Goal: Transaction & Acquisition: Book appointment/travel/reservation

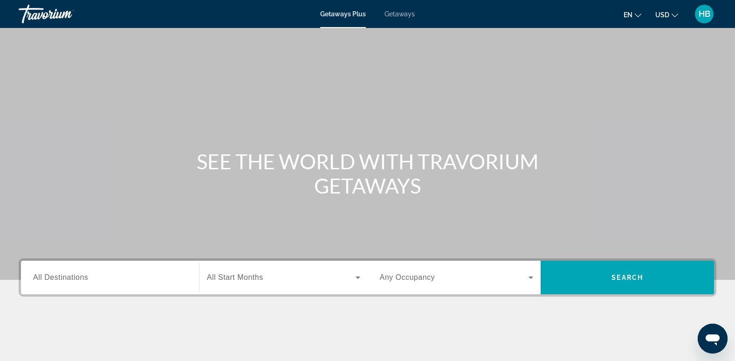
click at [399, 15] on span "Getaways" at bounding box center [400, 13] width 30 height 7
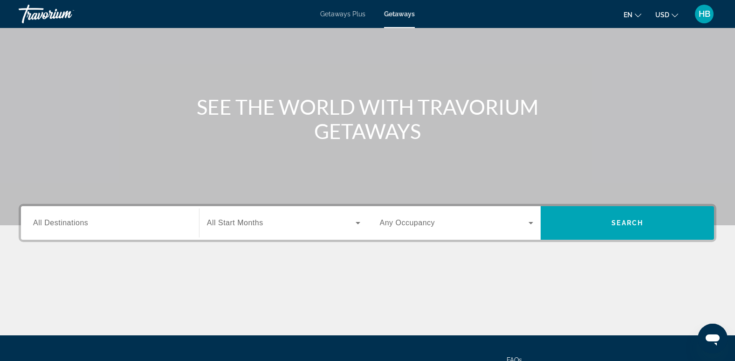
scroll to position [55, 0]
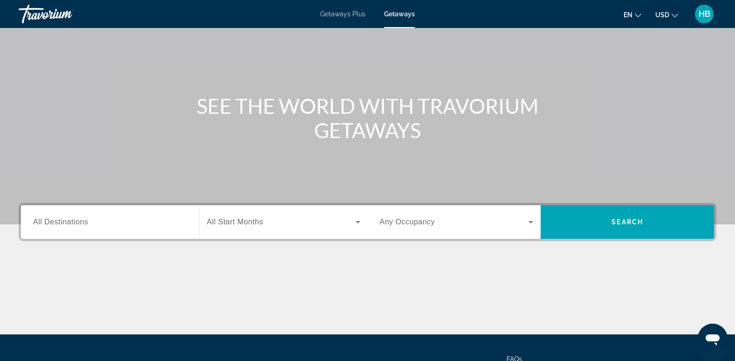
click at [44, 221] on span "All Destinations" at bounding box center [60, 222] width 55 height 8
click at [44, 221] on input "Destination All Destinations" at bounding box center [110, 222] width 154 height 11
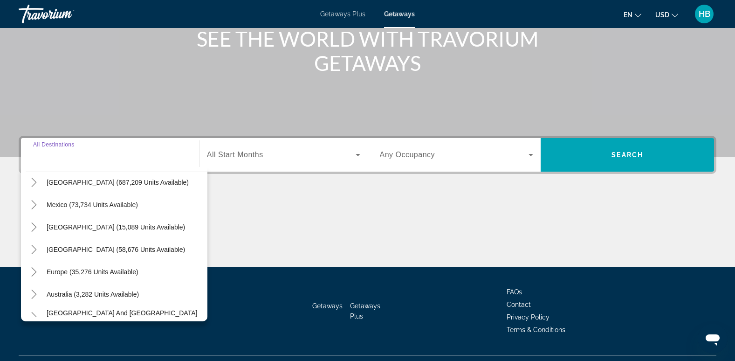
scroll to position [21, 0]
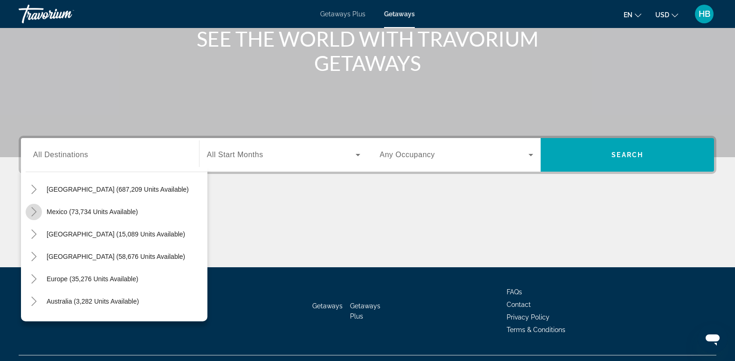
click at [33, 213] on icon "Toggle Mexico (73,734 units available)" at bounding box center [33, 211] width 9 height 9
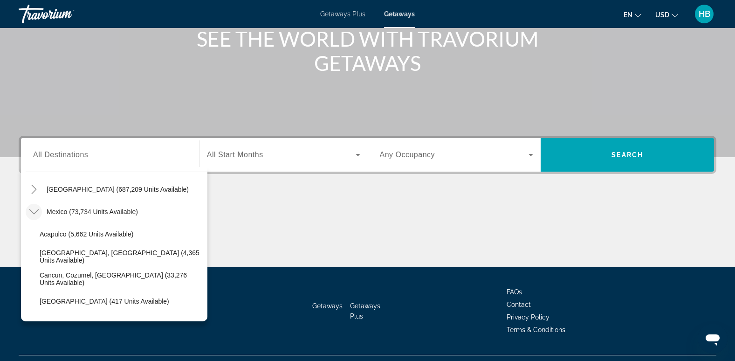
scroll to position [49, 0]
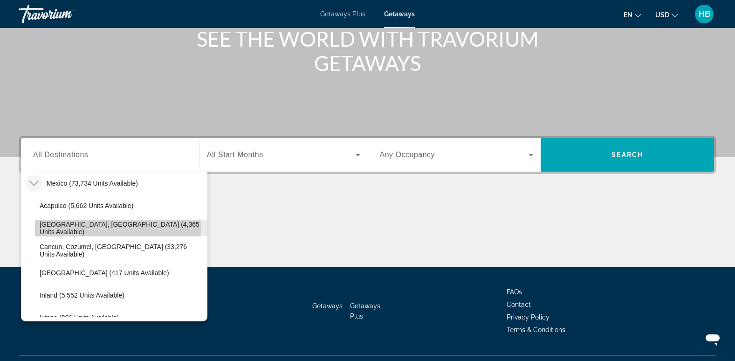
click at [94, 228] on span "[GEOGRAPHIC_DATA], [GEOGRAPHIC_DATA] (4,365 units available)" at bounding box center [121, 227] width 163 height 15
type input "**********"
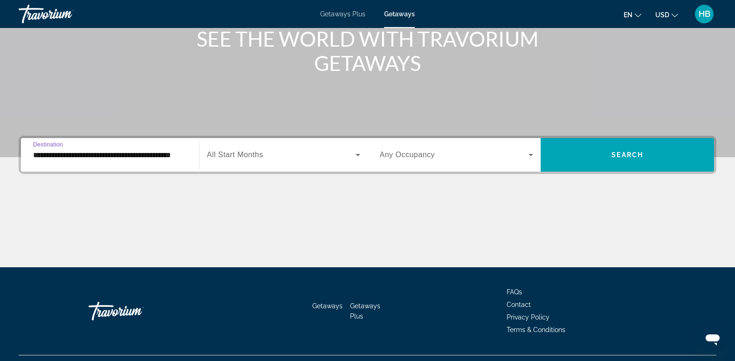
scroll to position [143, 0]
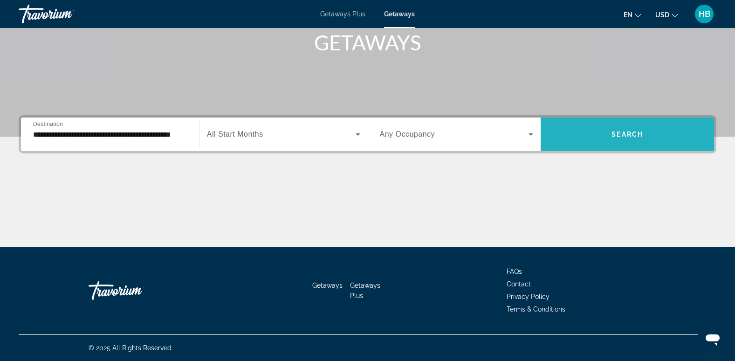
click at [629, 133] on span "Search" at bounding box center [628, 134] width 32 height 7
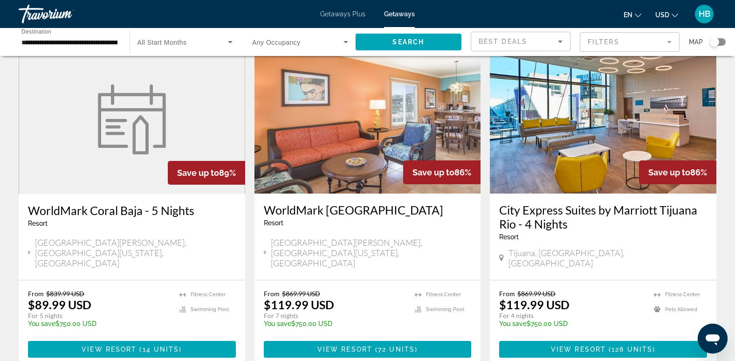
scroll to position [1103, 0]
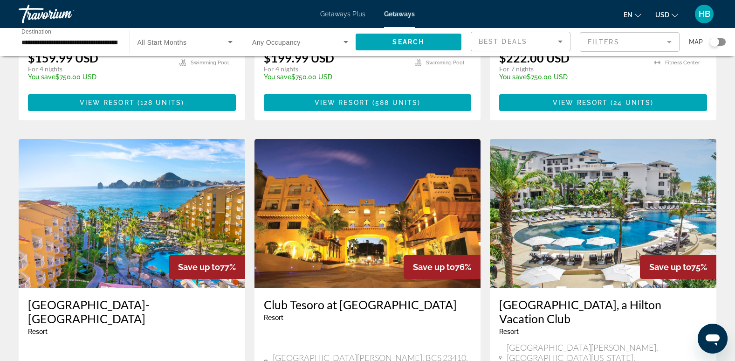
scroll to position [346, 0]
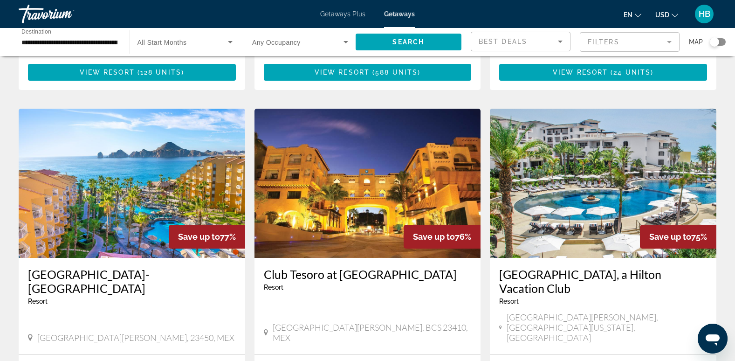
click at [618, 153] on img "Main content" at bounding box center [603, 183] width 227 height 149
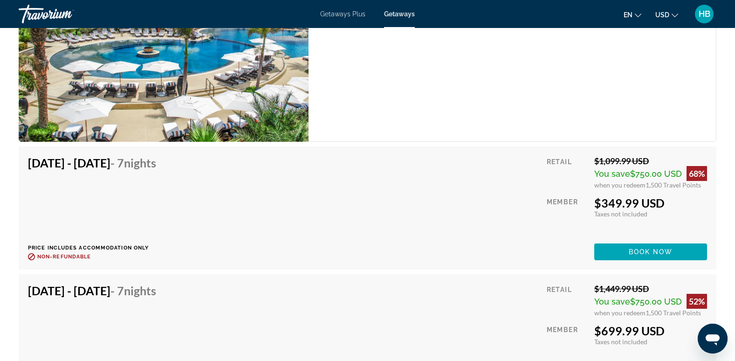
scroll to position [7425, 0]
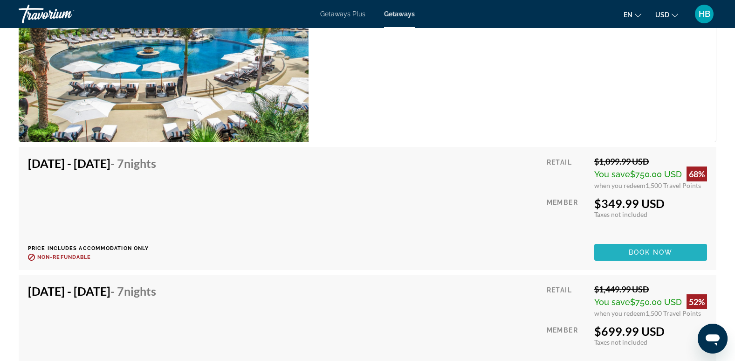
click at [647, 250] on span "Book now" at bounding box center [651, 251] width 44 height 7
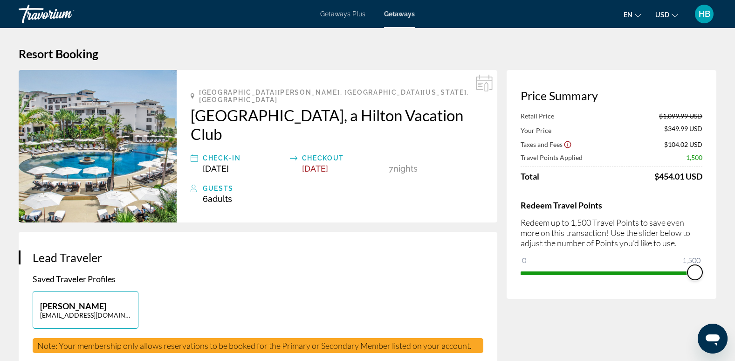
drag, startPoint x: 696, startPoint y: 269, endPoint x: 712, endPoint y: 269, distance: 15.9
click at [712, 269] on div "Price Summary Retail Price $1,099.99 USD Your Price $349.99 USD Taxes and Fees …" at bounding box center [612, 184] width 210 height 229
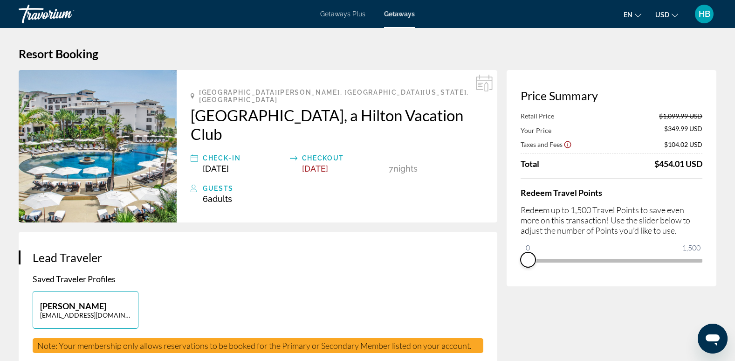
drag, startPoint x: 695, startPoint y: 271, endPoint x: 512, endPoint y: 278, distance: 182.4
click at [512, 278] on div "Price Summary Retail Price $1,099.99 USD Your Price $349.99 USD Taxes and Fees …" at bounding box center [612, 178] width 210 height 216
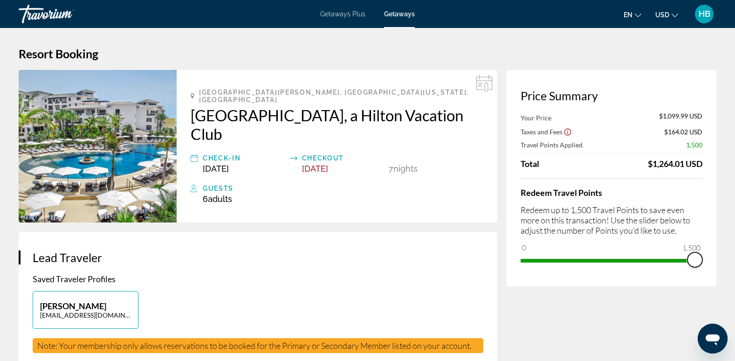
drag, startPoint x: 524, startPoint y: 244, endPoint x: 744, endPoint y: 239, distance: 219.6
click at [735, 239] on html "Skip to main content Getaways Plus Getaways en English Español Français Italian…" at bounding box center [367, 180] width 735 height 361
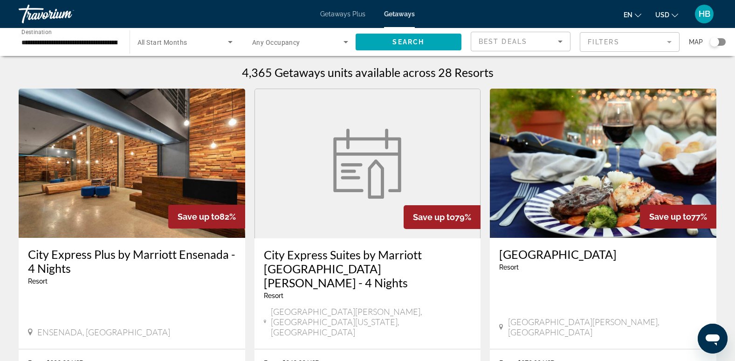
click at [335, 15] on span "Getaways Plus" at bounding box center [342, 13] width 45 height 7
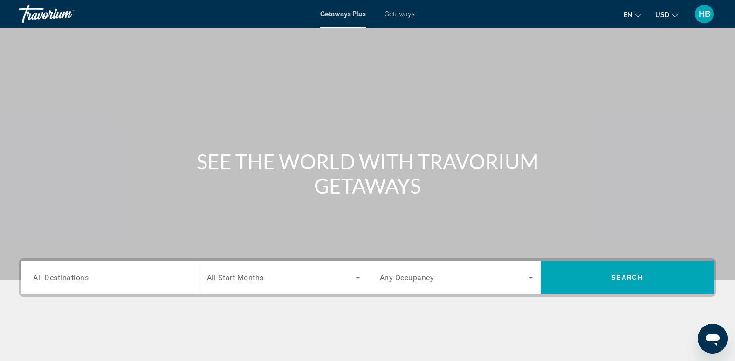
click at [52, 278] on span "All Destinations" at bounding box center [60, 277] width 55 height 9
click at [52, 278] on input "Destination All Destinations" at bounding box center [110, 277] width 154 height 11
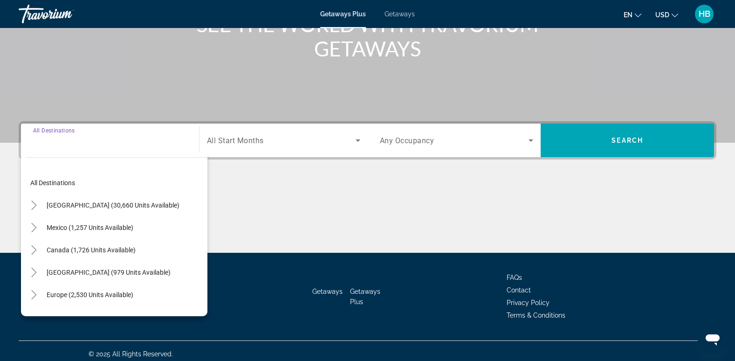
scroll to position [143, 0]
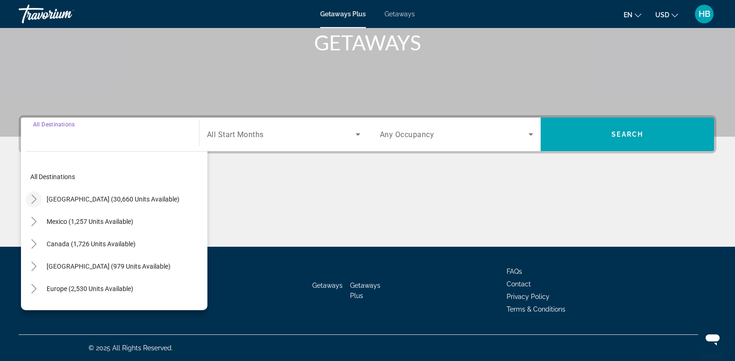
click at [34, 196] on icon "Toggle United States (30,660 units available)" at bounding box center [33, 198] width 9 height 9
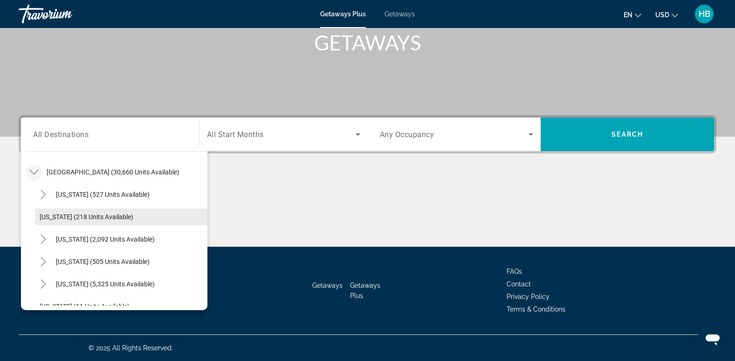
scroll to position [74, 0]
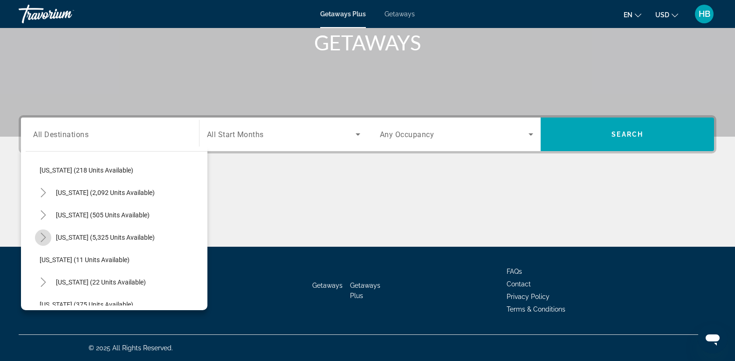
click at [41, 234] on icon "Toggle Florida (5,325 units available)" at bounding box center [43, 237] width 9 height 9
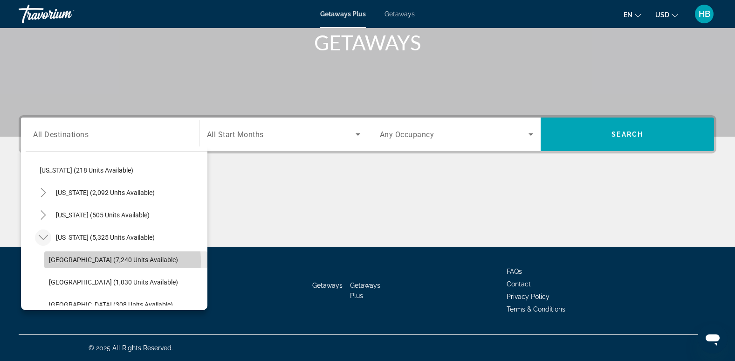
click at [90, 260] on span "[GEOGRAPHIC_DATA] (7,240 units available)" at bounding box center [113, 259] width 129 height 7
type input "**********"
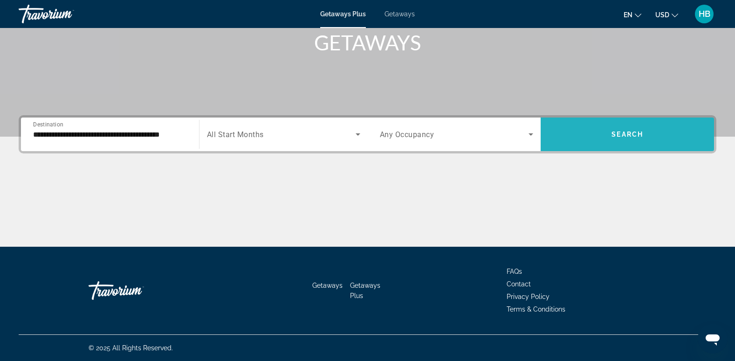
click at [634, 131] on span "Search" at bounding box center [628, 134] width 32 height 7
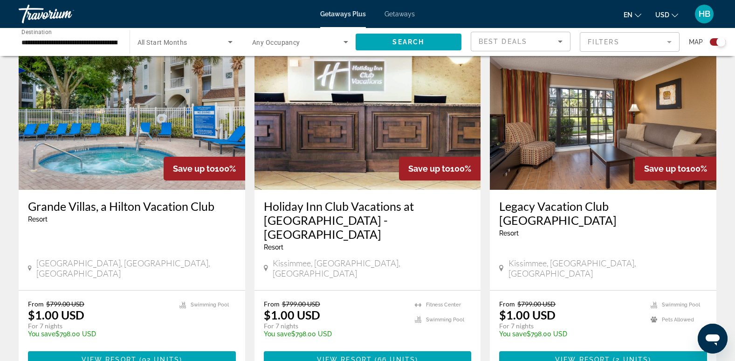
scroll to position [679, 0]
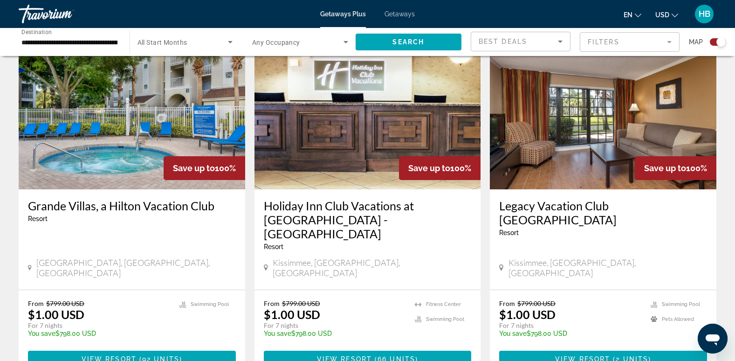
click at [588, 133] on img "Main content" at bounding box center [603, 114] width 227 height 149
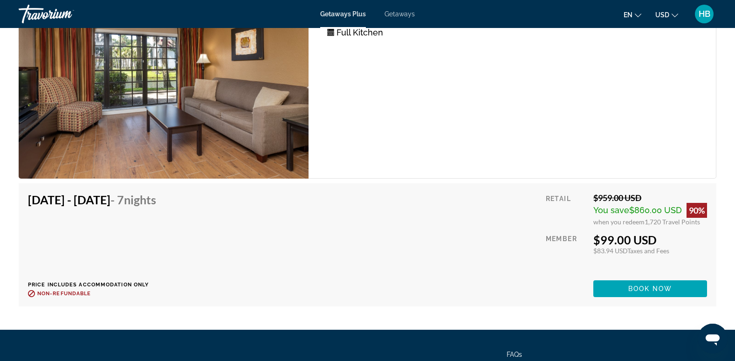
scroll to position [2223, 0]
click at [640, 289] on span "Book now" at bounding box center [650, 287] width 44 height 7
